Goal: Task Accomplishment & Management: Manage account settings

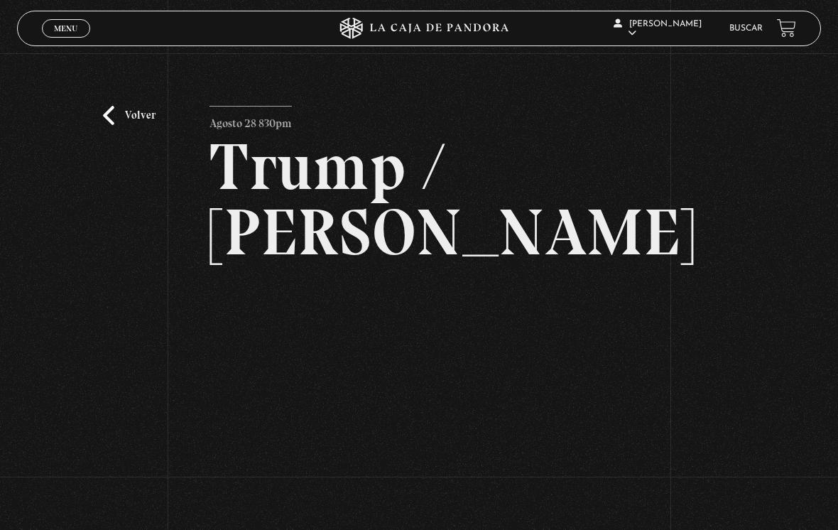
scroll to position [94, 0]
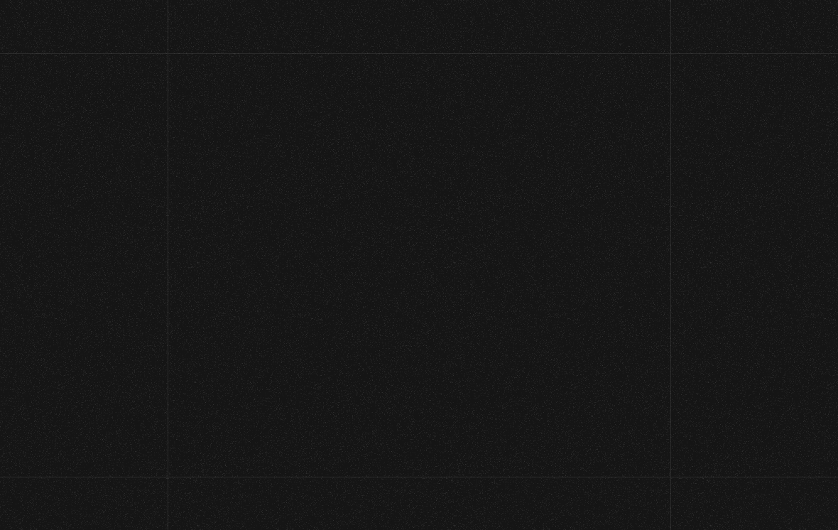
scroll to position [106, 0]
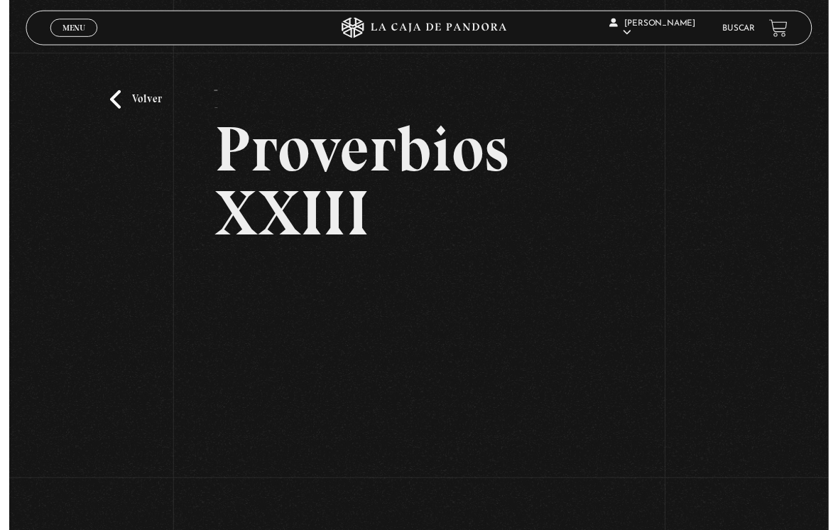
scroll to position [138, 0]
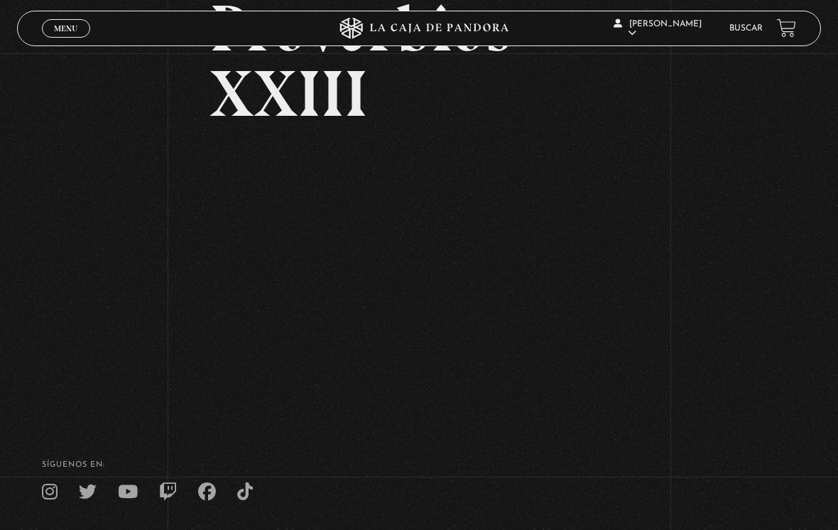
click at [666, 194] on link "Salir" at bounding box center [663, 192] width 104 height 37
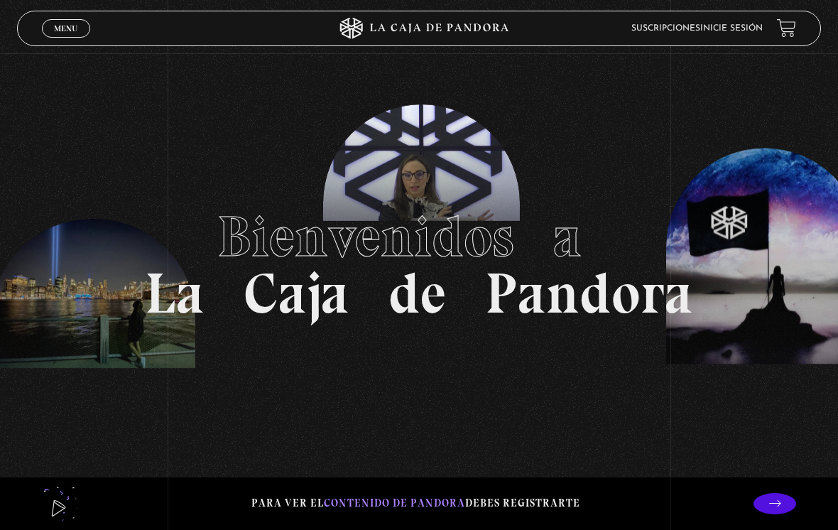
click at [737, 33] on link "Inicie sesión" at bounding box center [731, 28] width 62 height 9
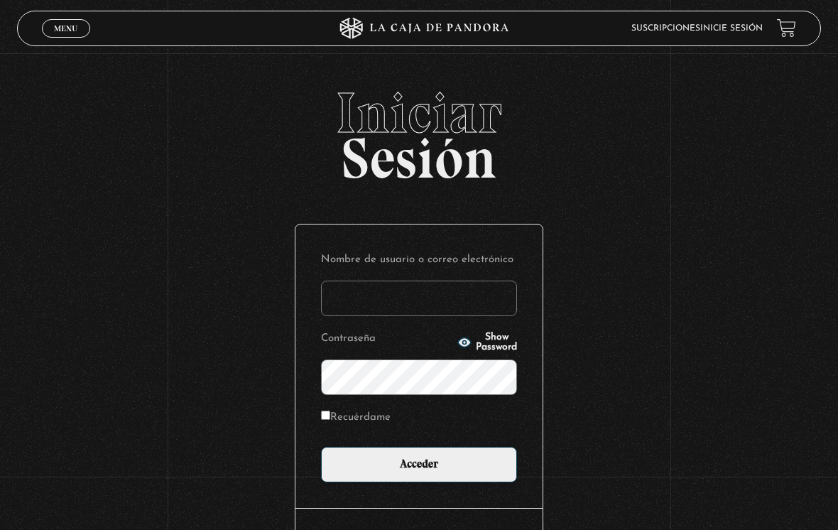
type input "[EMAIL_ADDRESS][DOMAIN_NAME]"
click at [419, 468] on input "Acceder" at bounding box center [419, 465] width 196 height 36
